Goal: Navigation & Orientation: Understand site structure

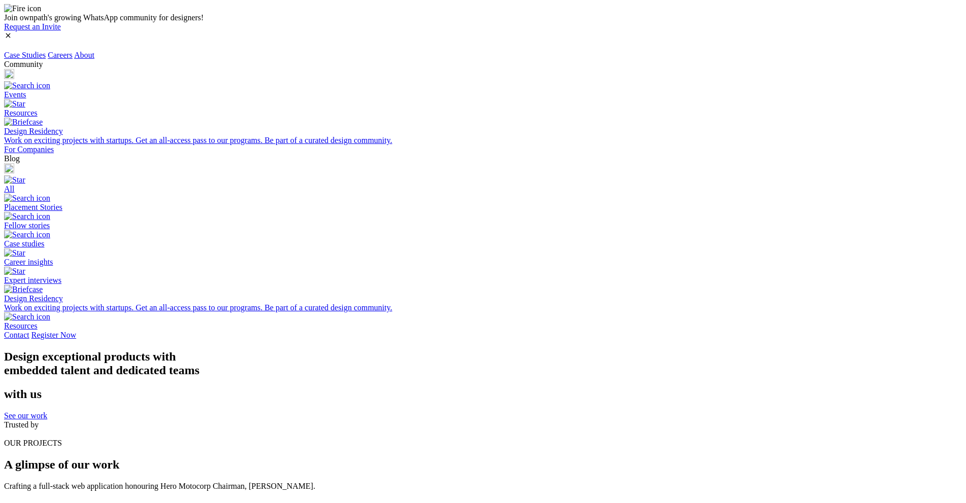
click at [73, 51] on link "Careers" at bounding box center [60, 55] width 25 height 9
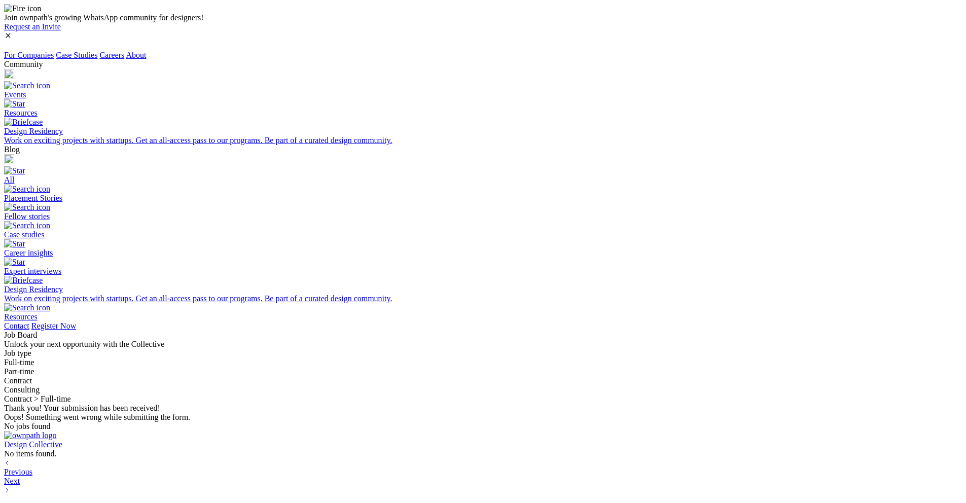
click at [146, 51] on link "About" at bounding box center [136, 55] width 20 height 9
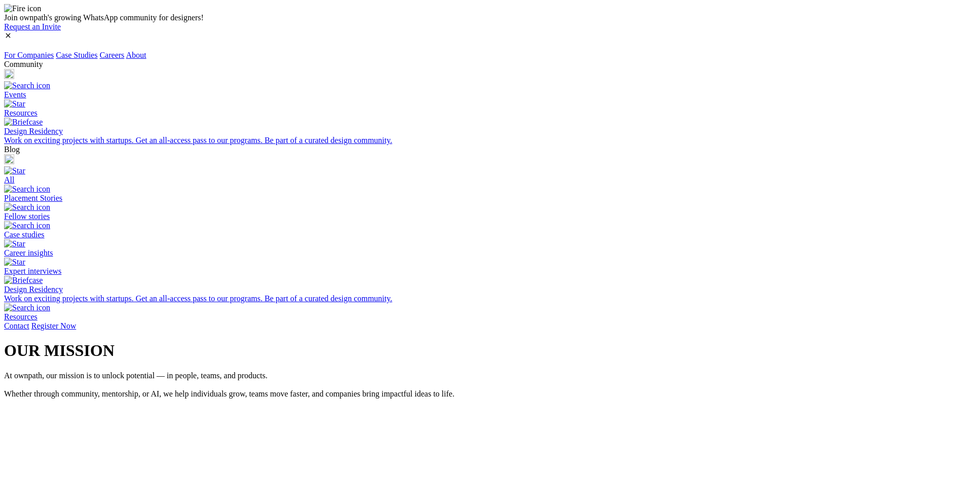
click at [787, 145] on div "Blog" at bounding box center [483, 155] width 958 height 21
click at [777, 175] on div "All" at bounding box center [483, 179] width 958 height 9
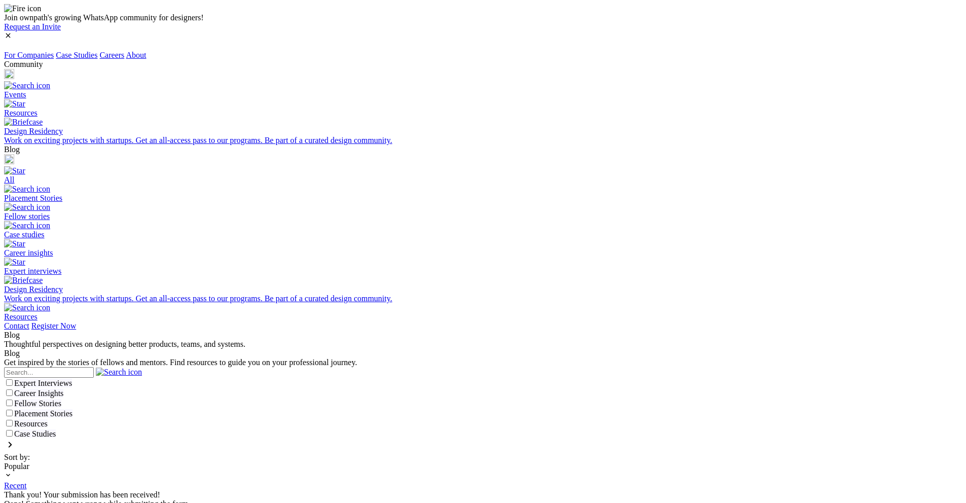
click at [795, 145] on div "Blog All Placement Stories Fellow stories Case studies Career insights" at bounding box center [483, 233] width 958 height 176
click at [14, 154] on img at bounding box center [9, 159] width 10 height 10
click at [778, 230] on div "Case studies" at bounding box center [483, 234] width 958 height 9
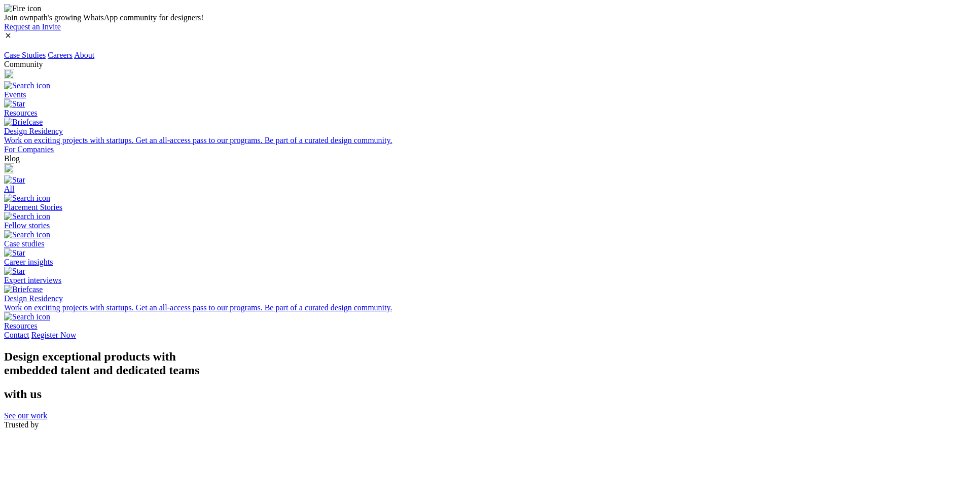
drag, startPoint x: 112, startPoint y: 139, endPoint x: 60, endPoint y: 131, distance: 52.4
click at [111, 350] on h1 "Design exceptional products with embedded talent and dedicated teams" at bounding box center [483, 363] width 958 height 27
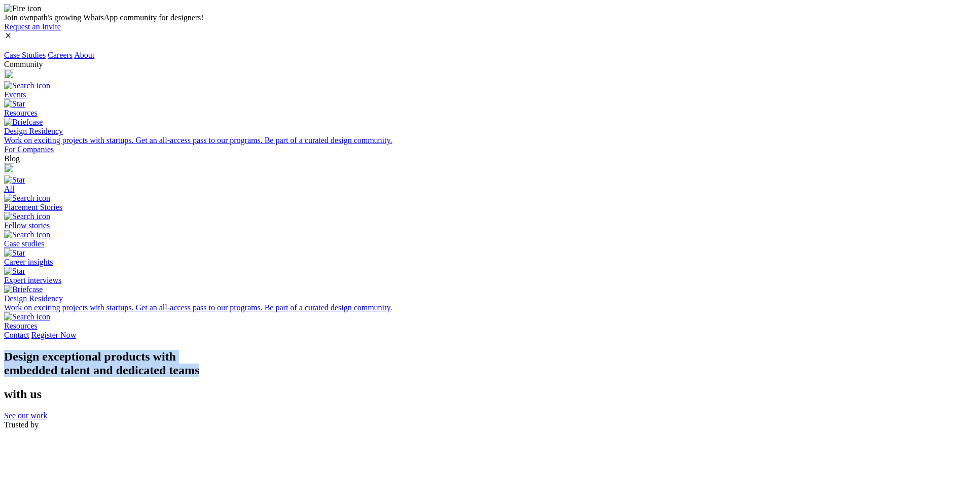
drag, startPoint x: 47, startPoint y: 128, endPoint x: 464, endPoint y: 153, distance: 417.6
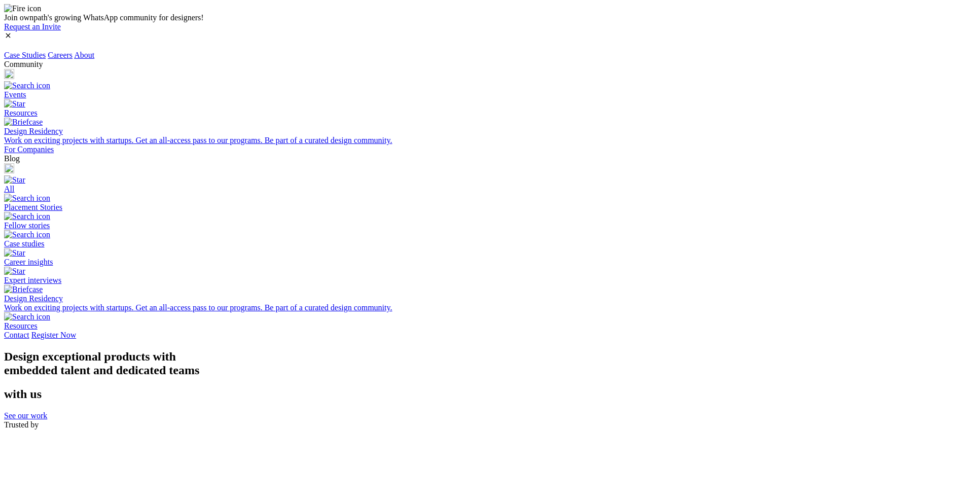
drag, startPoint x: 475, startPoint y: 156, endPoint x: 559, endPoint y: 176, distance: 87.1
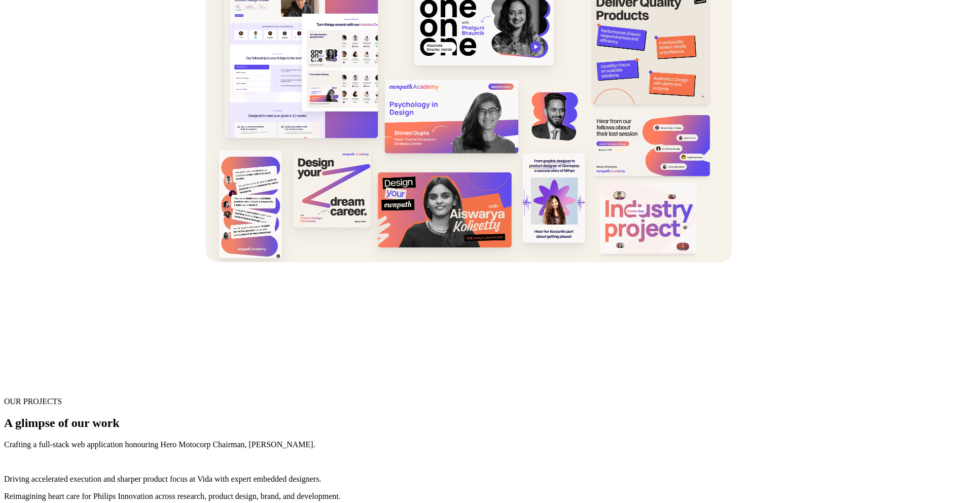
scroll to position [376, 0]
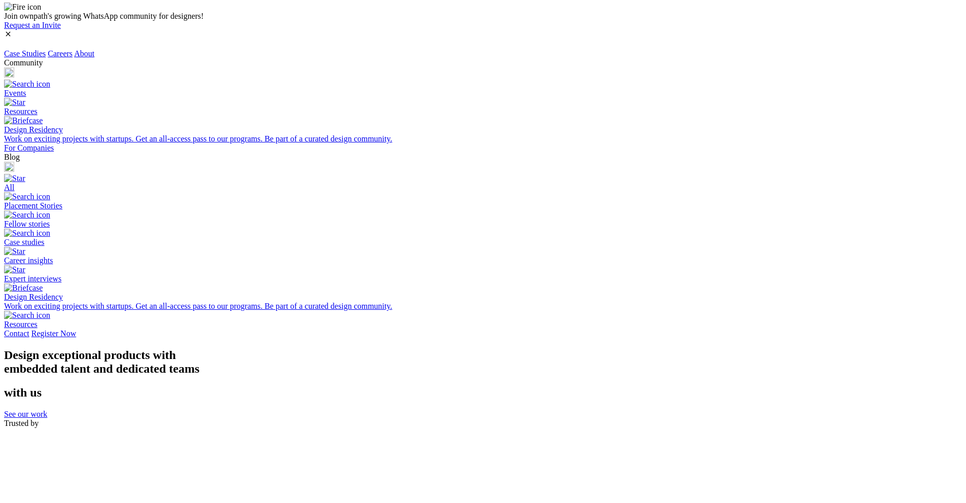
scroll to position [0, 0]
click at [73, 51] on link "Careers" at bounding box center [60, 55] width 25 height 9
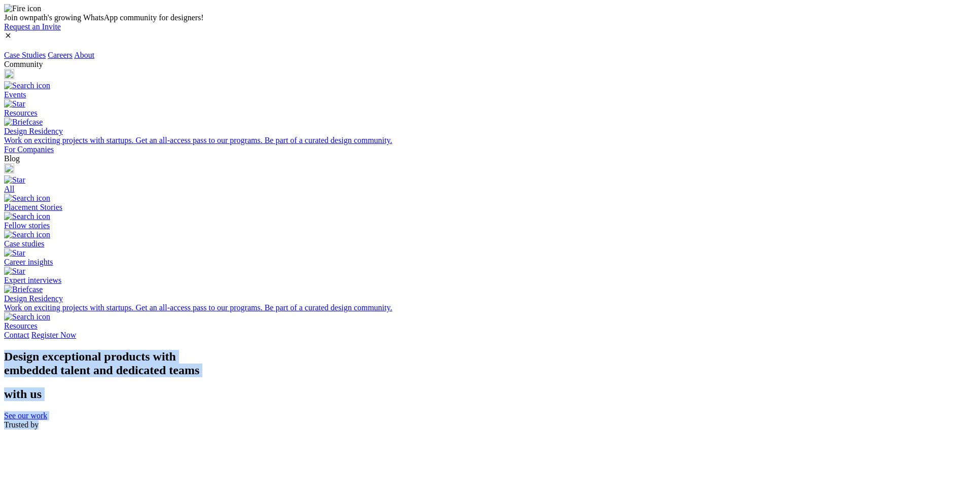
drag, startPoint x: 15, startPoint y: 109, endPoint x: 758, endPoint y: 277, distance: 761.3
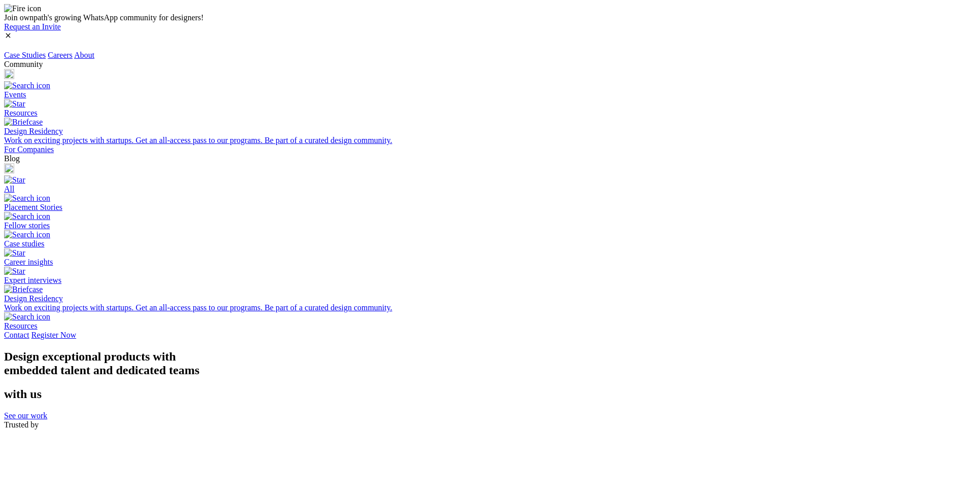
click at [73, 51] on link "Careers" at bounding box center [60, 55] width 25 height 9
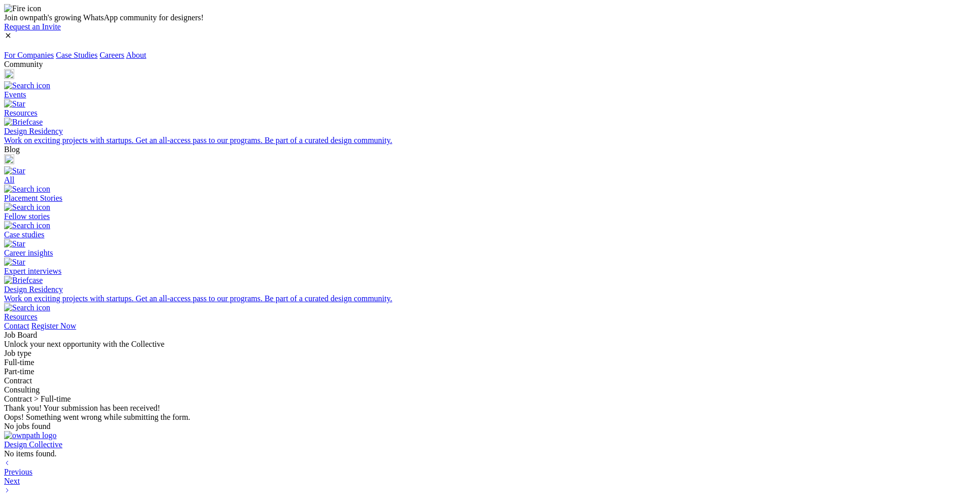
click at [732, 60] on div "Community" at bounding box center [483, 70] width 958 height 21
click at [731, 60] on div "Community" at bounding box center [483, 70] width 958 height 21
click at [146, 51] on link "About" at bounding box center [136, 55] width 20 height 9
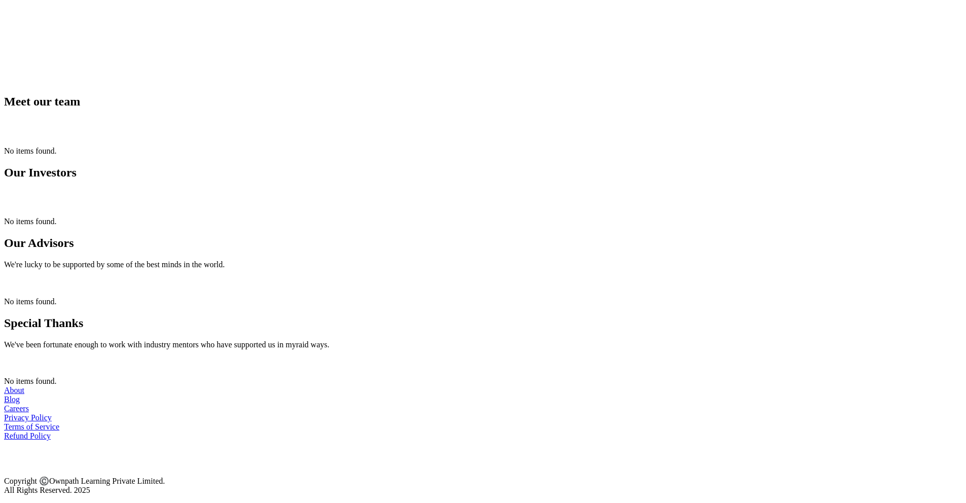
scroll to position [160, 0]
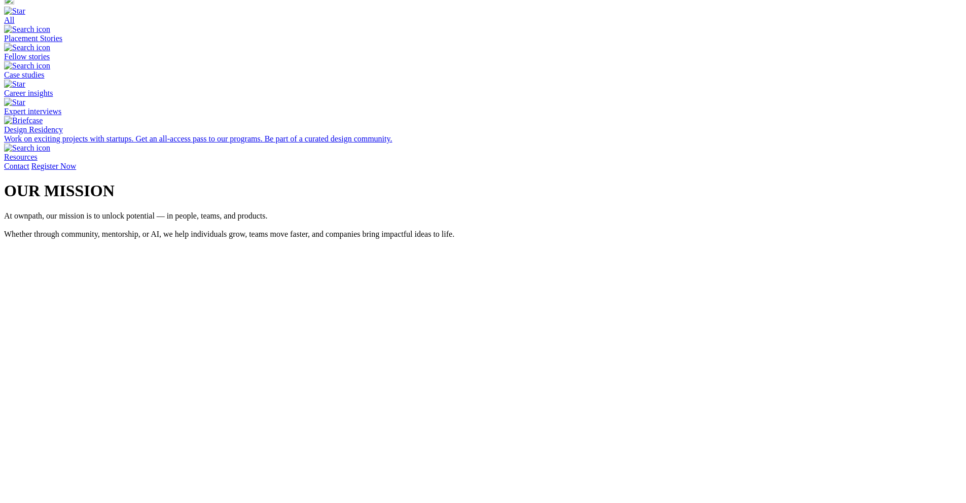
click at [29, 162] on link "Contact" at bounding box center [16, 166] width 25 height 9
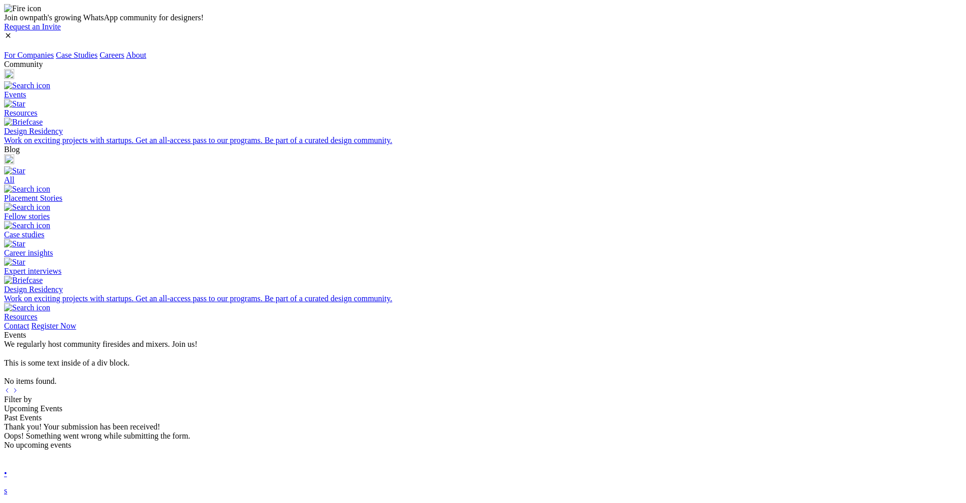
click at [742, 60] on div "Community" at bounding box center [483, 70] width 958 height 21
click at [724, 109] on div "Resources" at bounding box center [483, 113] width 958 height 9
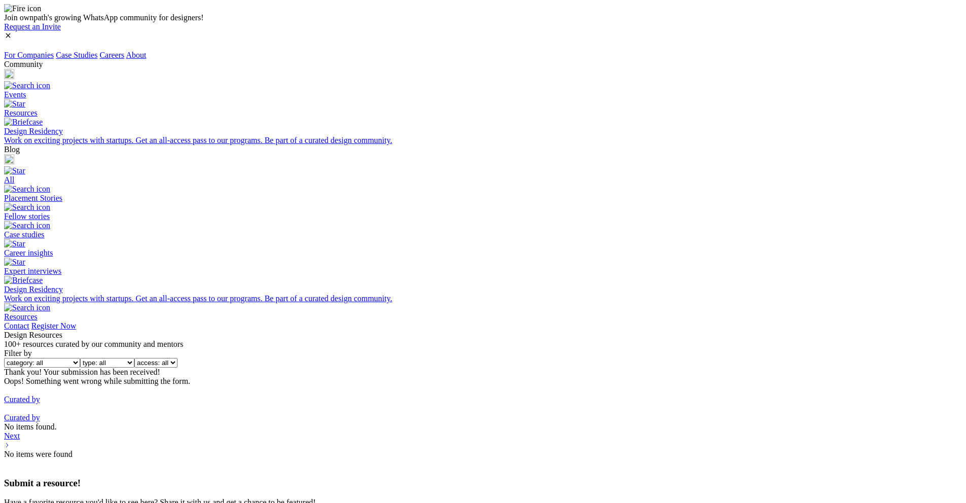
click at [14, 154] on img at bounding box center [9, 159] width 10 height 10
click at [767, 175] on div "All" at bounding box center [483, 179] width 958 height 9
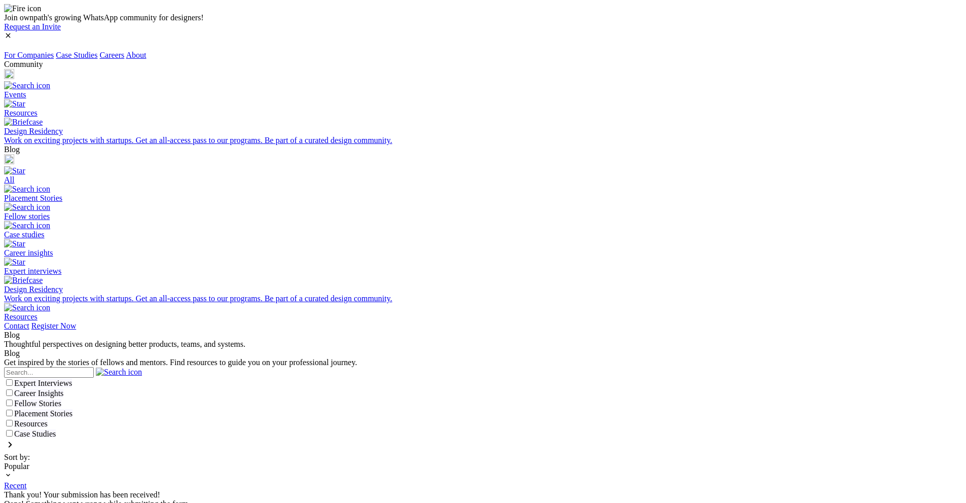
click at [97, 51] on link "Case Studies" at bounding box center [77, 55] width 42 height 9
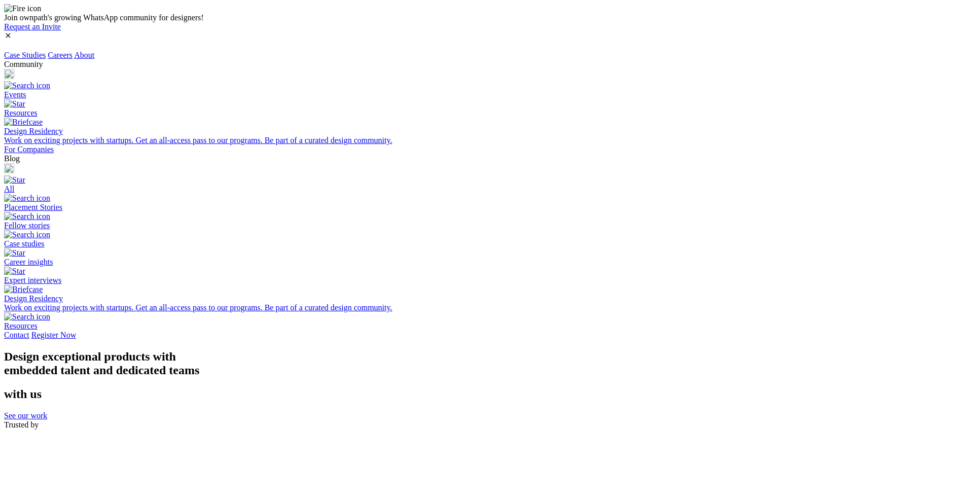
click at [4, 437] on img at bounding box center [4, 437] width 0 height 0
click at [29, 331] on link "Contact" at bounding box center [16, 335] width 25 height 9
click at [94, 51] on link "About" at bounding box center [84, 55] width 20 height 9
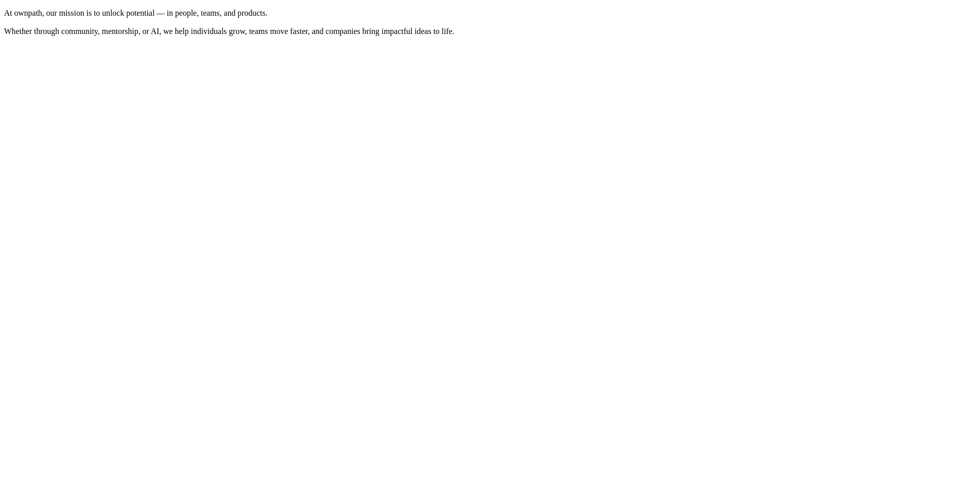
scroll to position [535, 0]
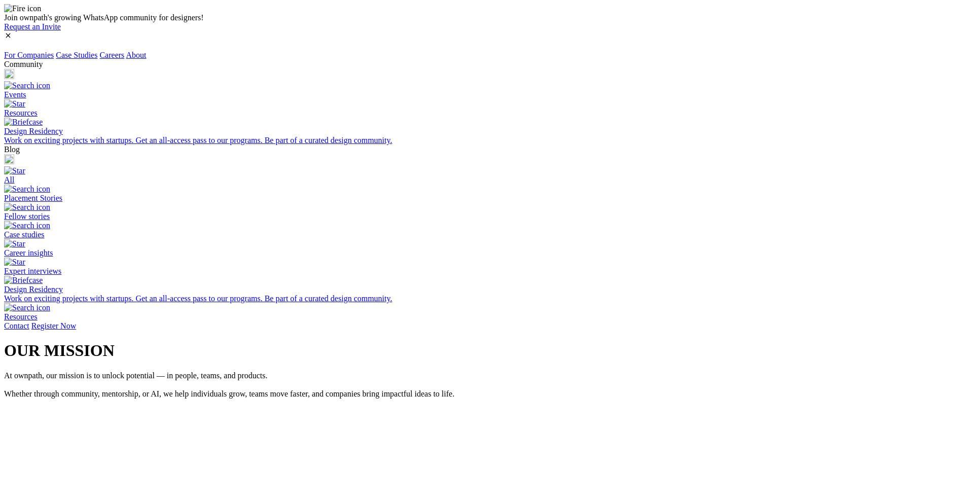
scroll to position [535, 0]
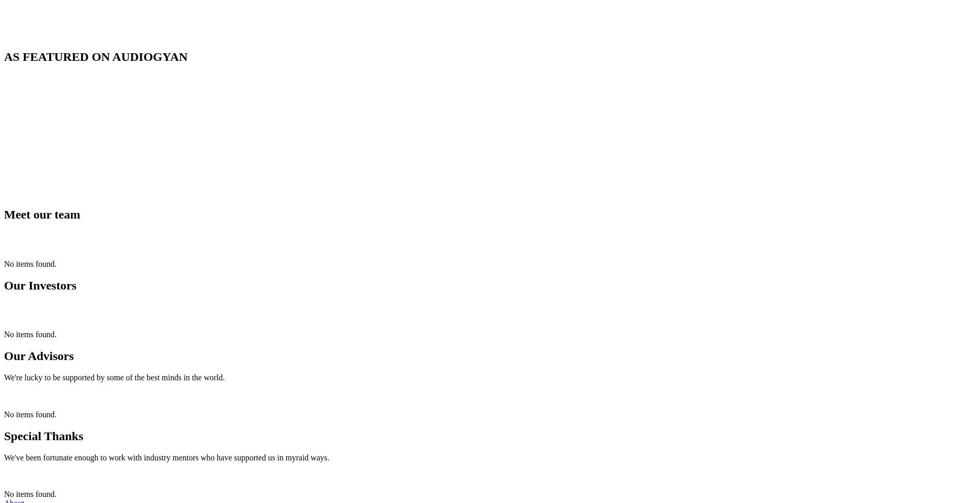
scroll to position [1021, 0]
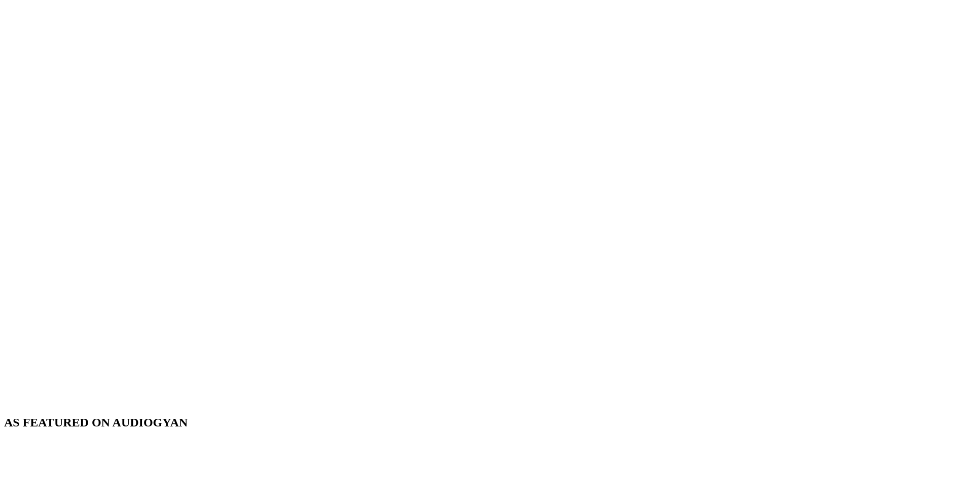
scroll to position [505, 0]
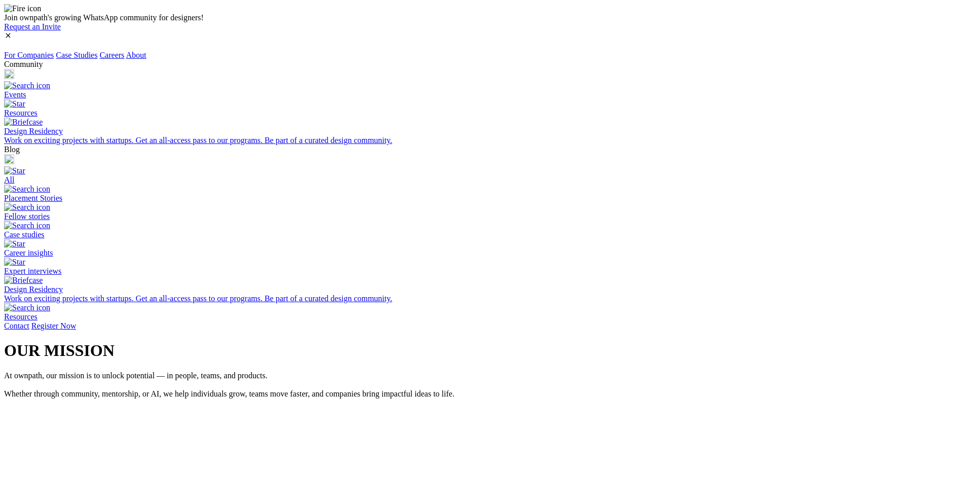
scroll to position [505, 0]
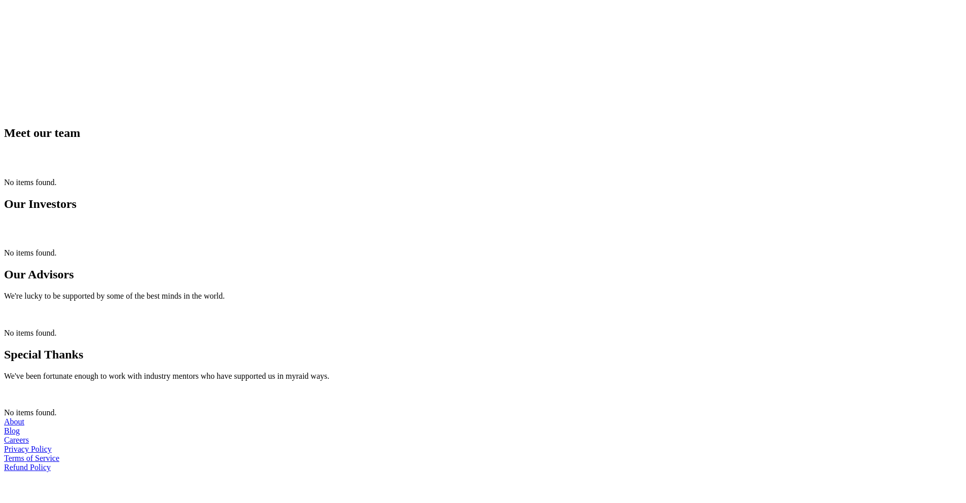
scroll to position [308, 0]
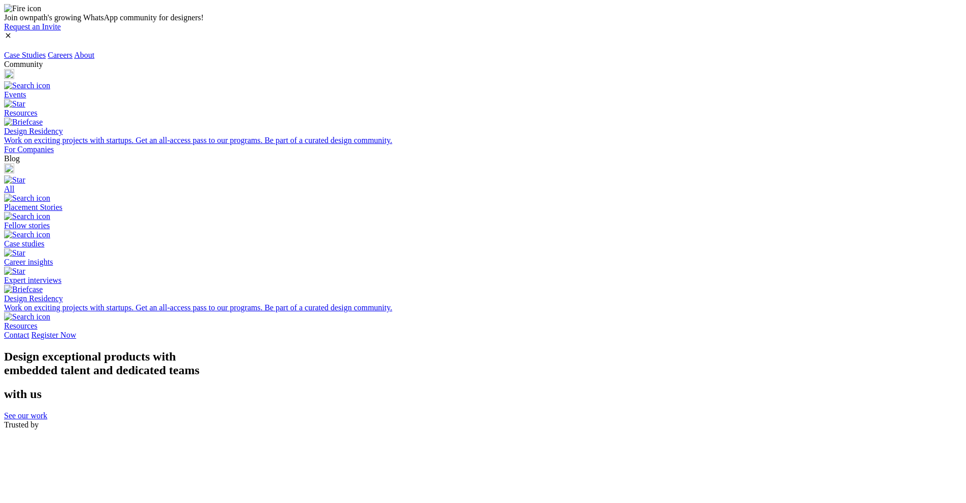
click at [94, 51] on link "About" at bounding box center [84, 55] width 20 height 9
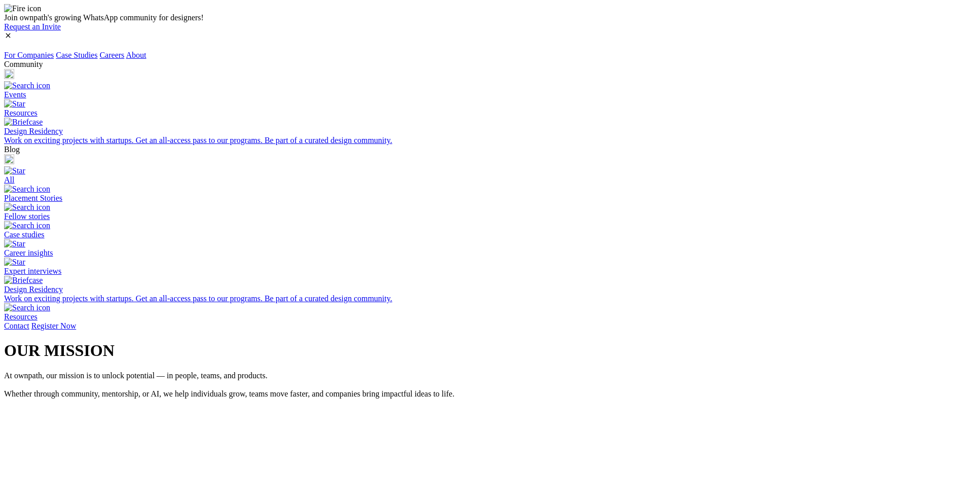
click at [146, 51] on link "About" at bounding box center [136, 55] width 20 height 9
click at [162, 42] on div at bounding box center [483, 46] width 958 height 9
click at [4, 49] on img at bounding box center [4, 49] width 0 height 0
